Goal: Find specific page/section: Find specific page/section

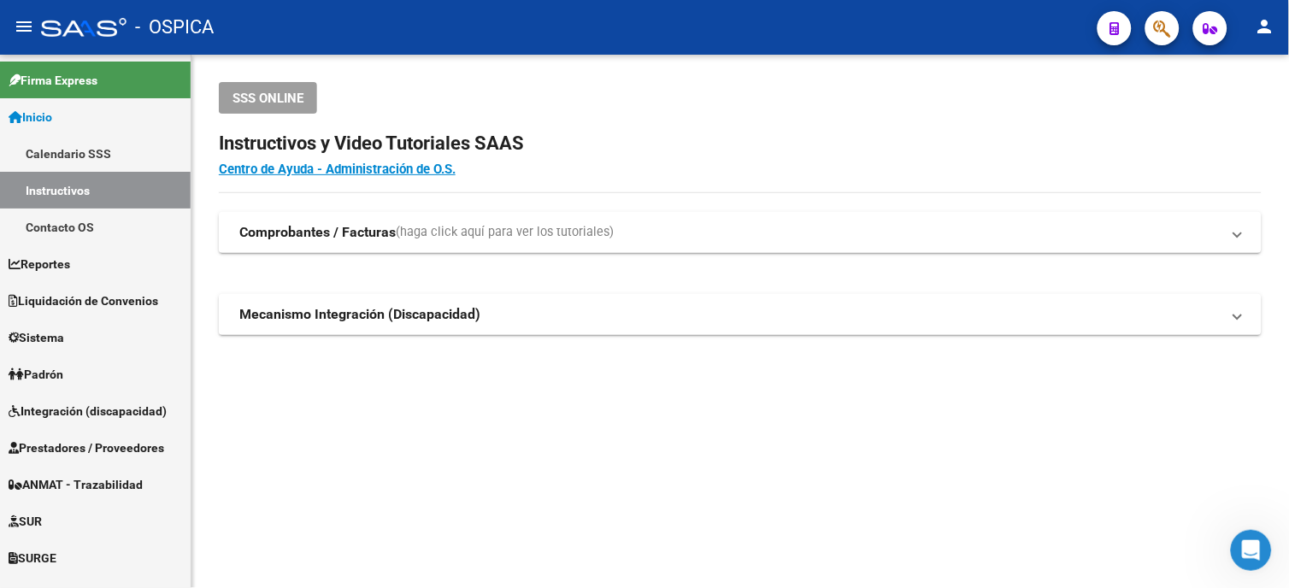
click at [258, 399] on div "SSS ONLINE Instructivos y Video Tutoriales SAAS Centro de Ayuda - Administració…" at bounding box center [740, 236] width 1098 height 362
click at [86, 467] on link "ANMAT - Trazabilidad" at bounding box center [95, 484] width 191 height 37
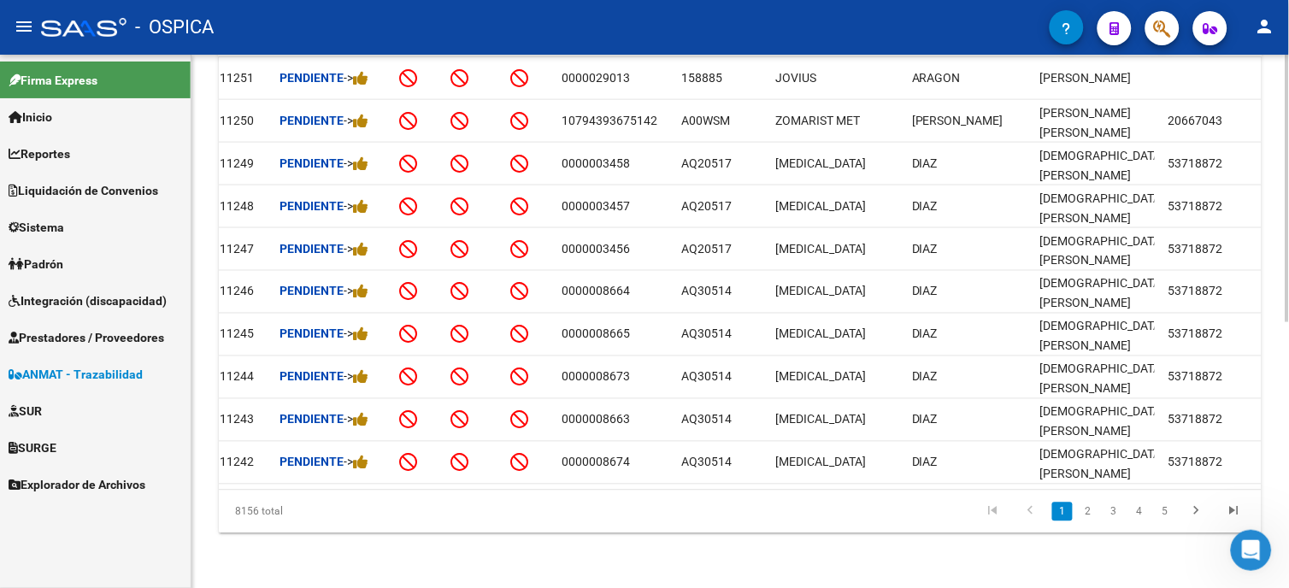
scroll to position [0, 73]
click at [1083, 515] on link "2" at bounding box center [1088, 512] width 21 height 19
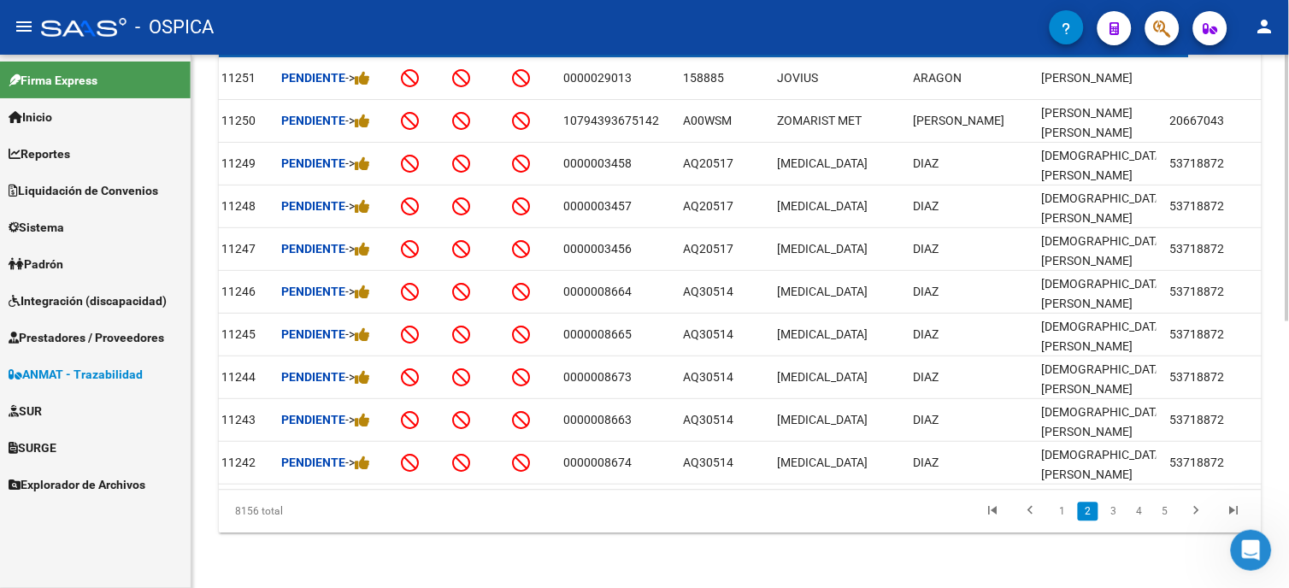
scroll to position [528, 0]
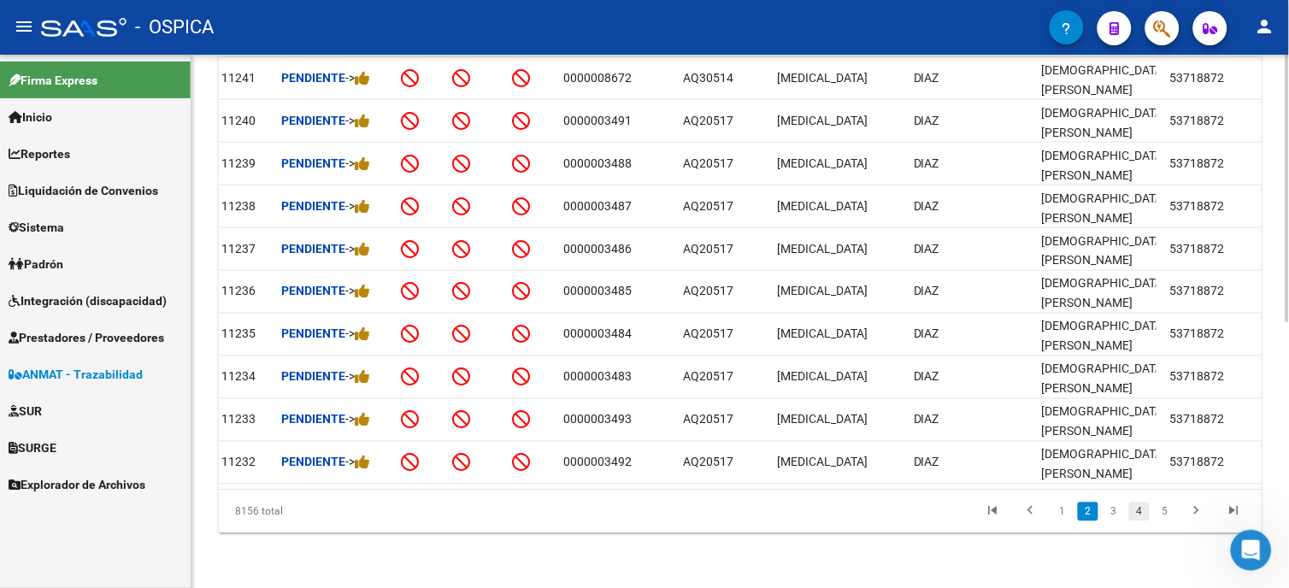
click at [1138, 514] on link "4" at bounding box center [1139, 512] width 21 height 19
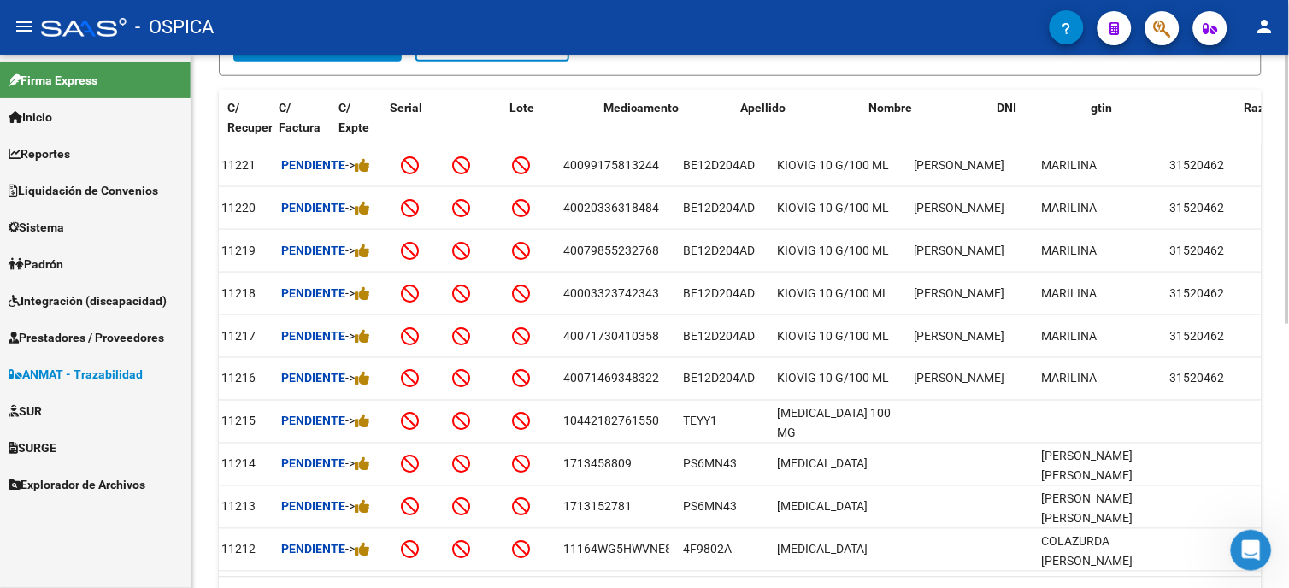
scroll to position [0, 404]
